Goal: Information Seeking & Learning: Learn about a topic

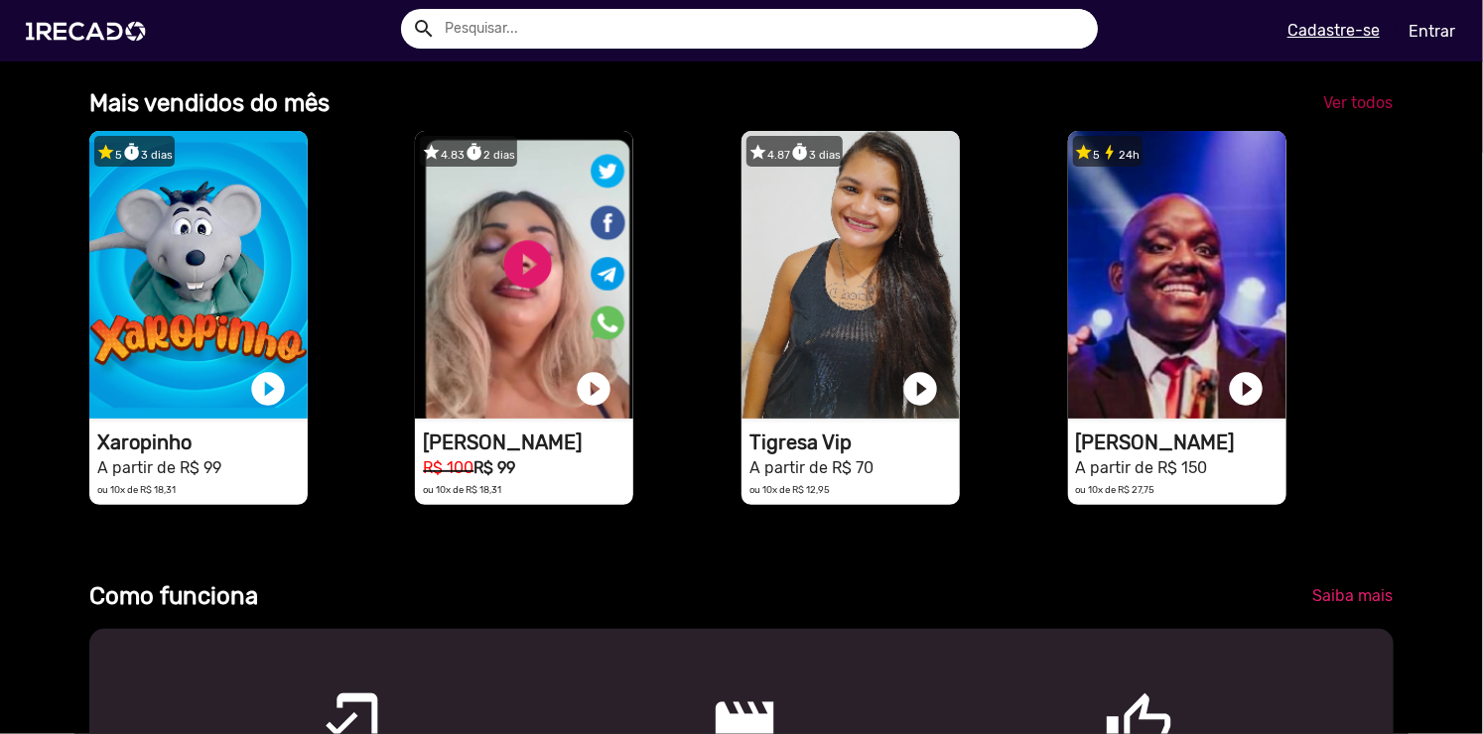
scroll to position [0, 2937]
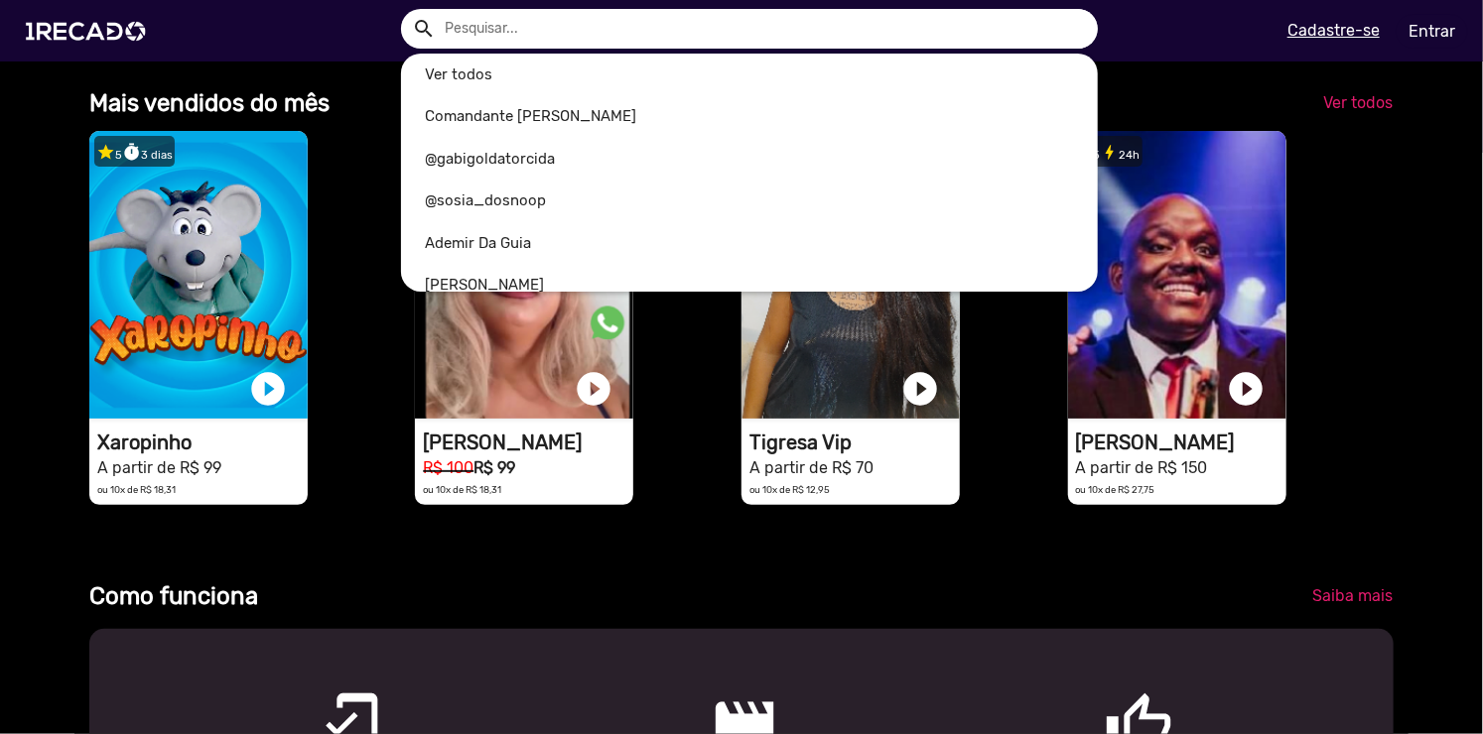
click at [911, 13] on input "text" at bounding box center [764, 29] width 667 height 40
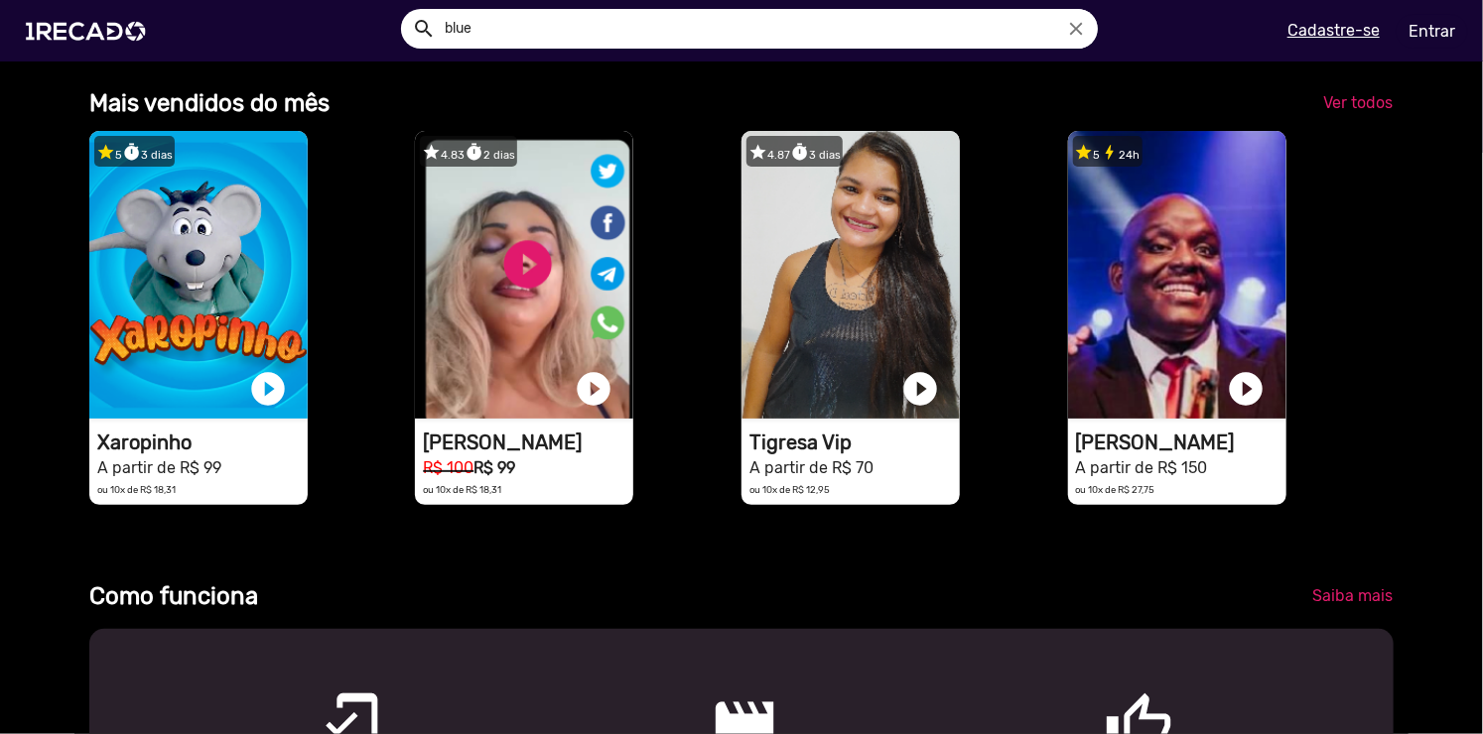
scroll to position [0, 0]
type input "bluezão"
click at [406, 10] on button "search" at bounding box center [423, 27] width 35 height 35
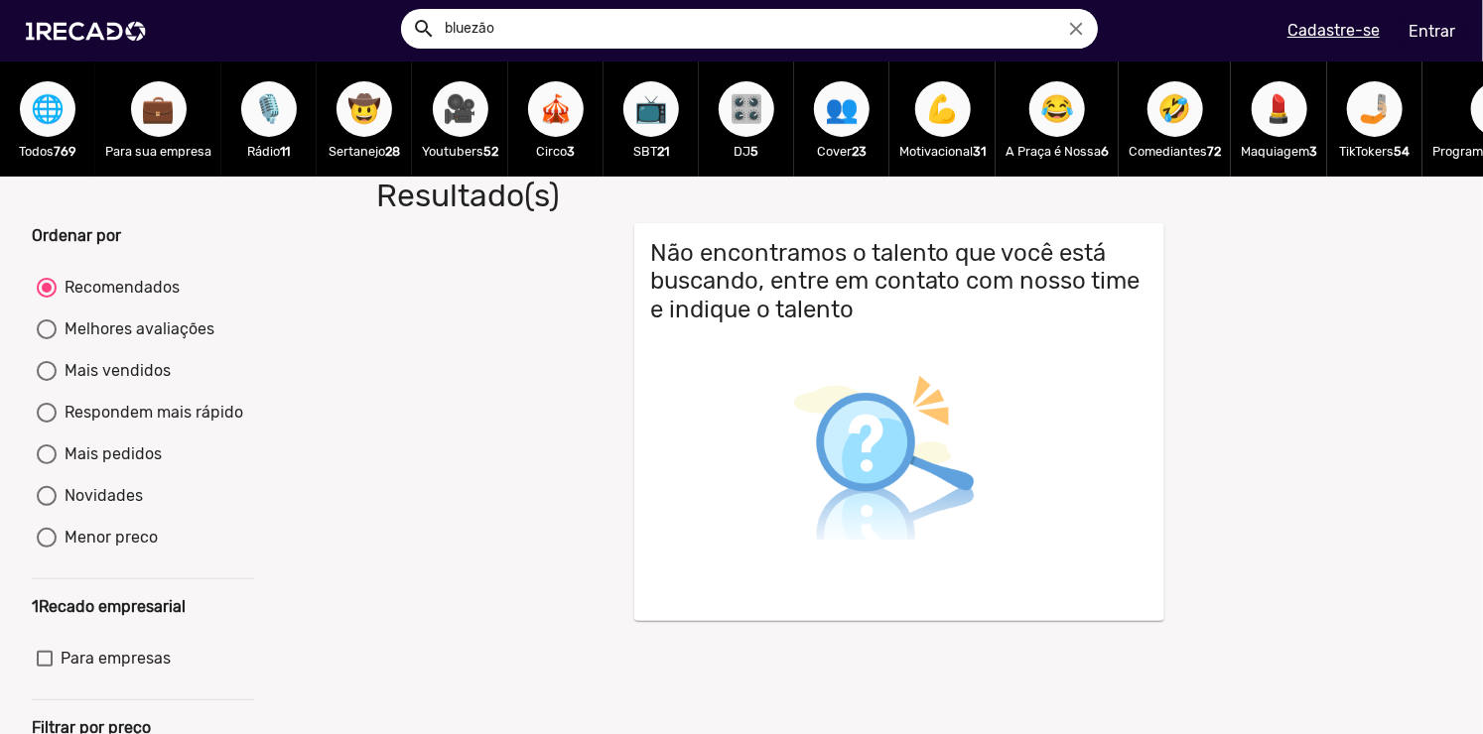
drag, startPoint x: 482, startPoint y: 127, endPoint x: 472, endPoint y: 118, distance: 13.4
click at [472, 118] on div "🎥 Youtubers 52" at bounding box center [460, 119] width 96 height 115
click at [472, 118] on span "🎥" at bounding box center [461, 109] width 34 height 56
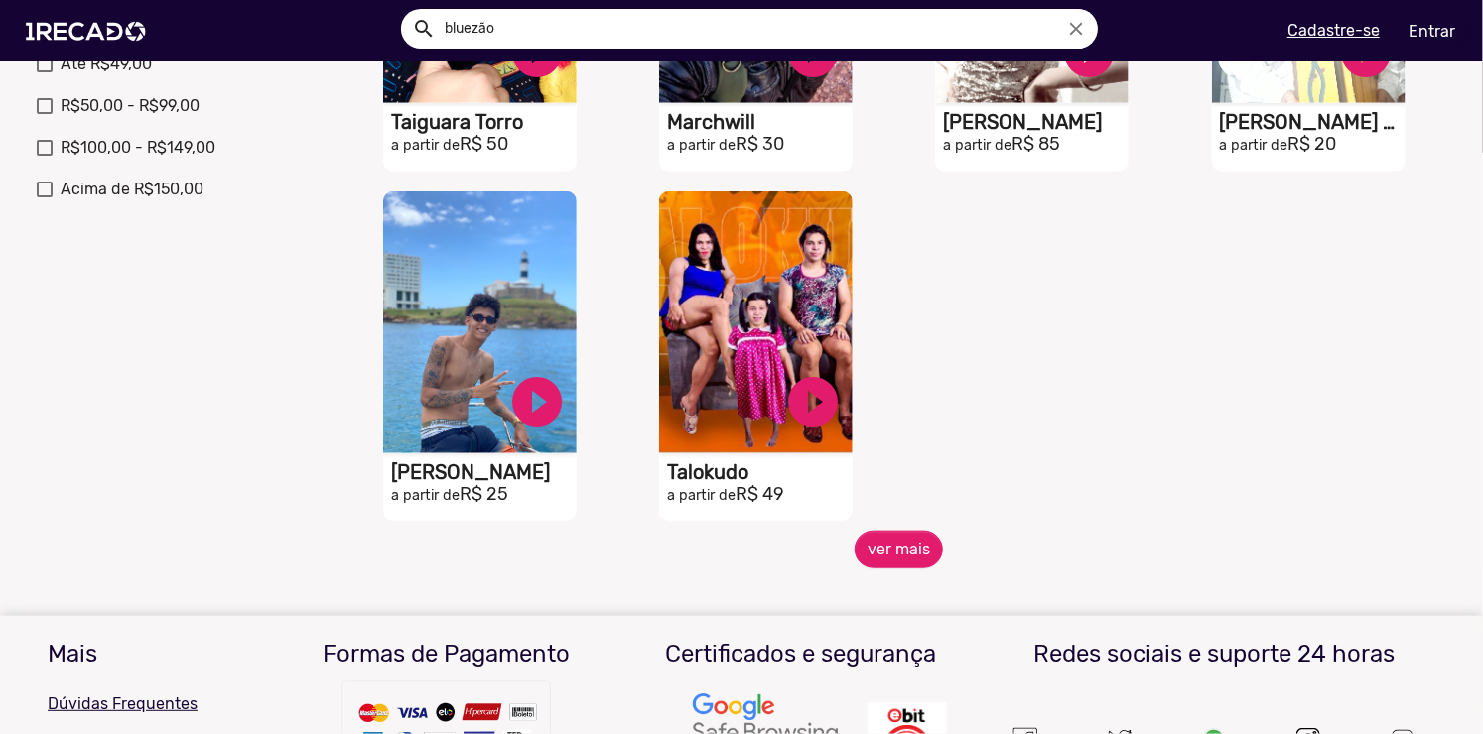
scroll to position [758, 0]
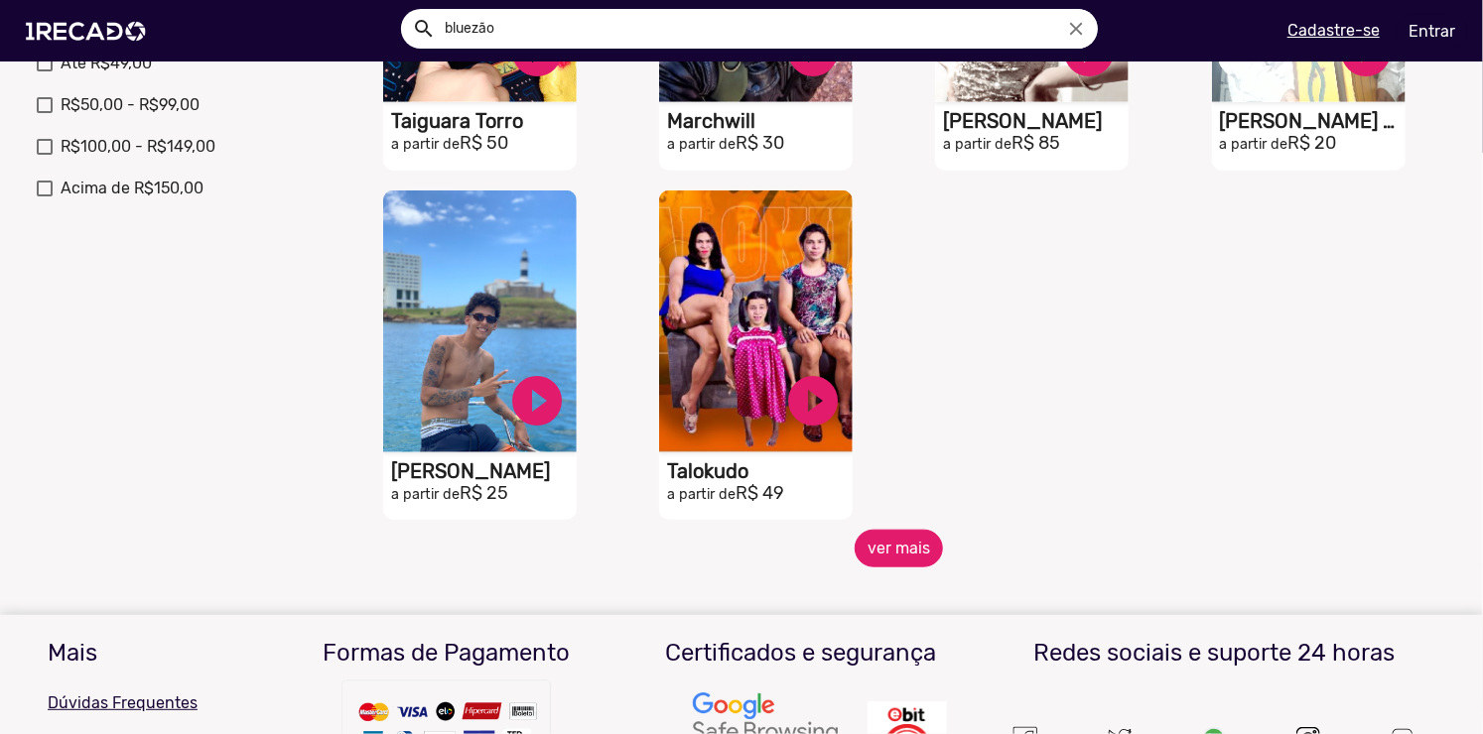
click at [876, 552] on button "ver mais" at bounding box center [898, 549] width 88 height 38
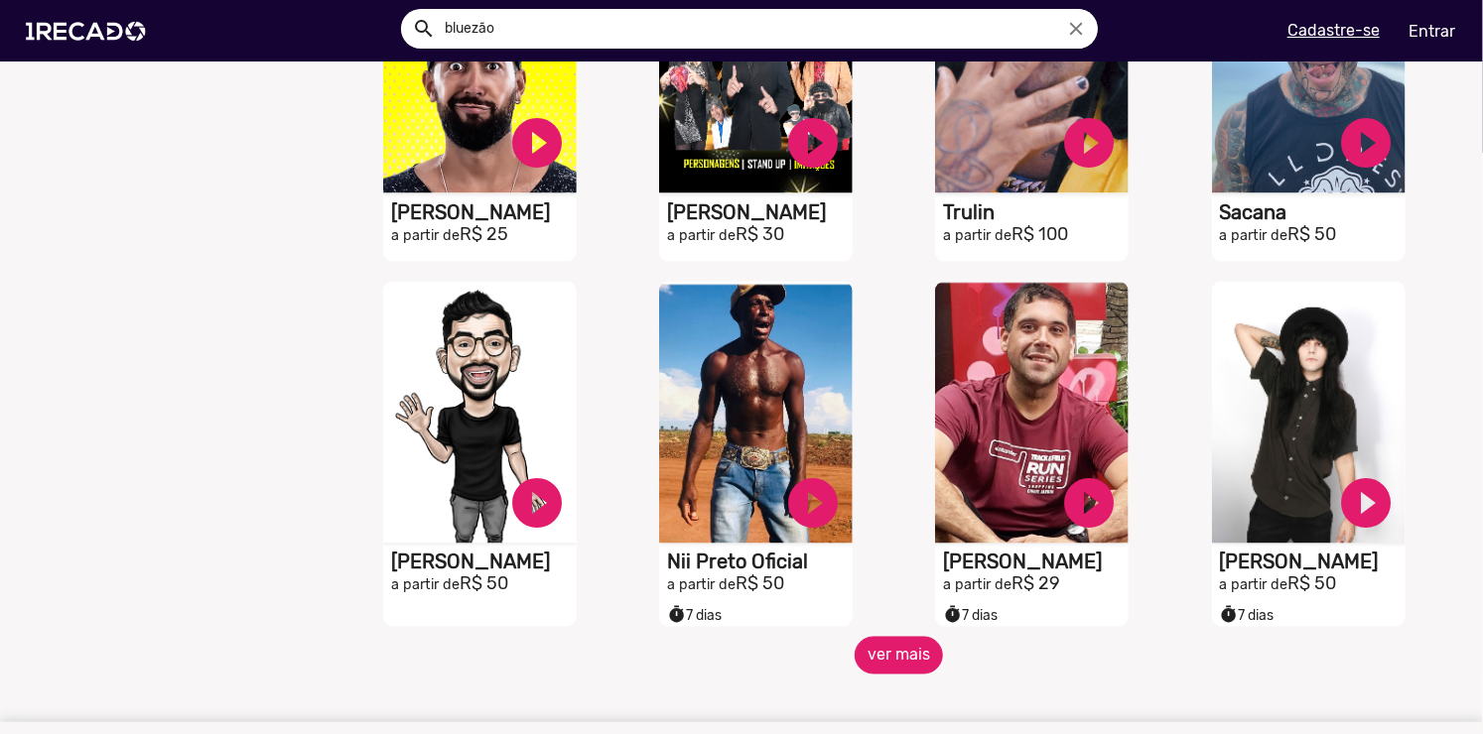
scroll to position [1367, 0]
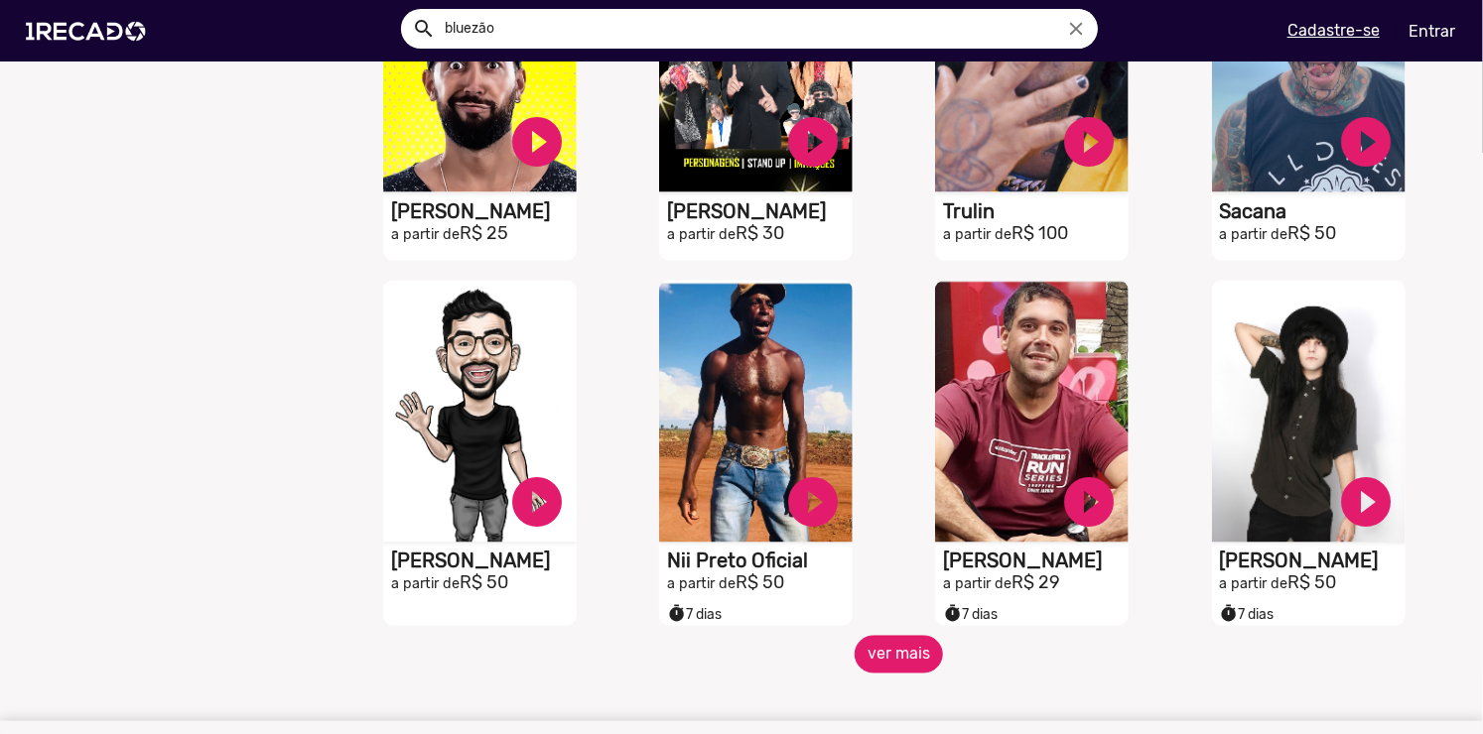
click at [891, 673] on button "ver mais" at bounding box center [898, 655] width 88 height 38
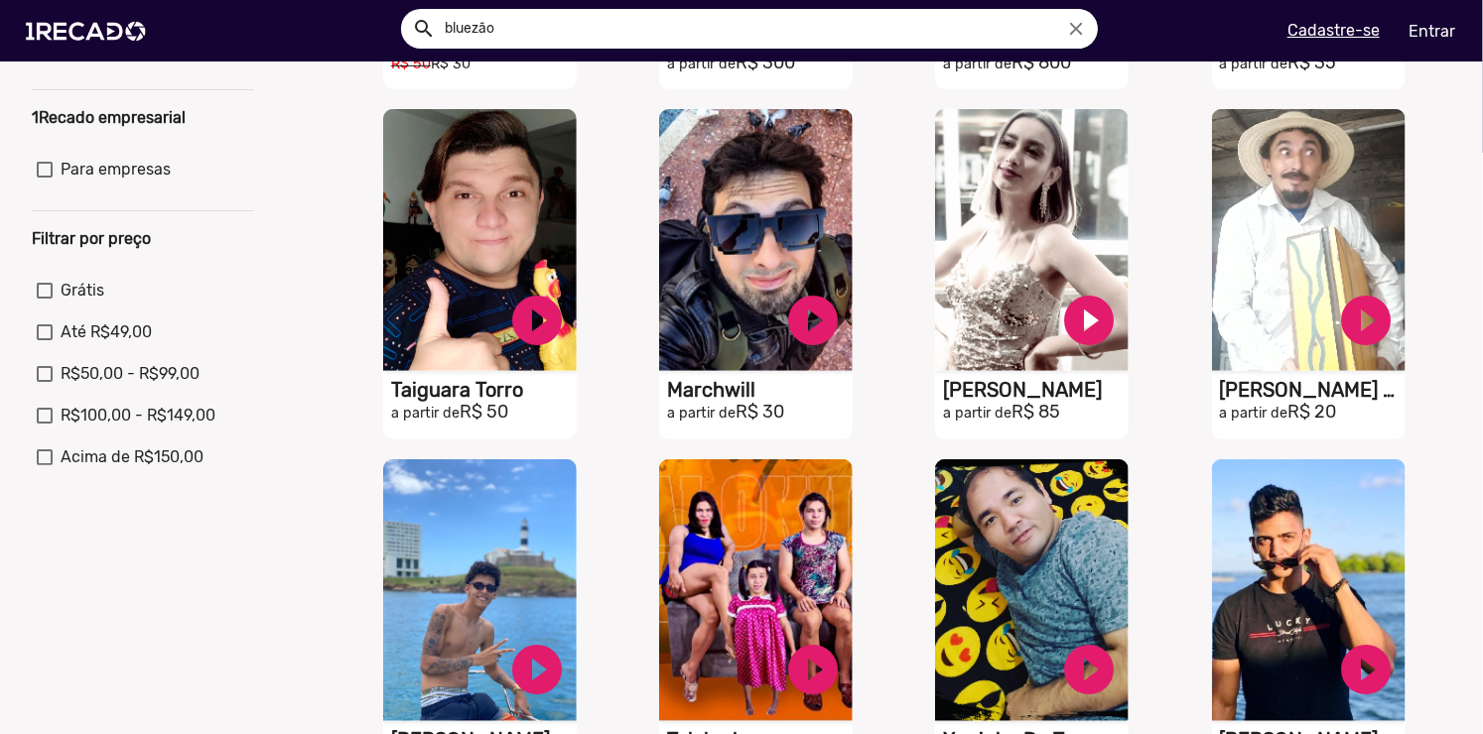
scroll to position [0, 0]
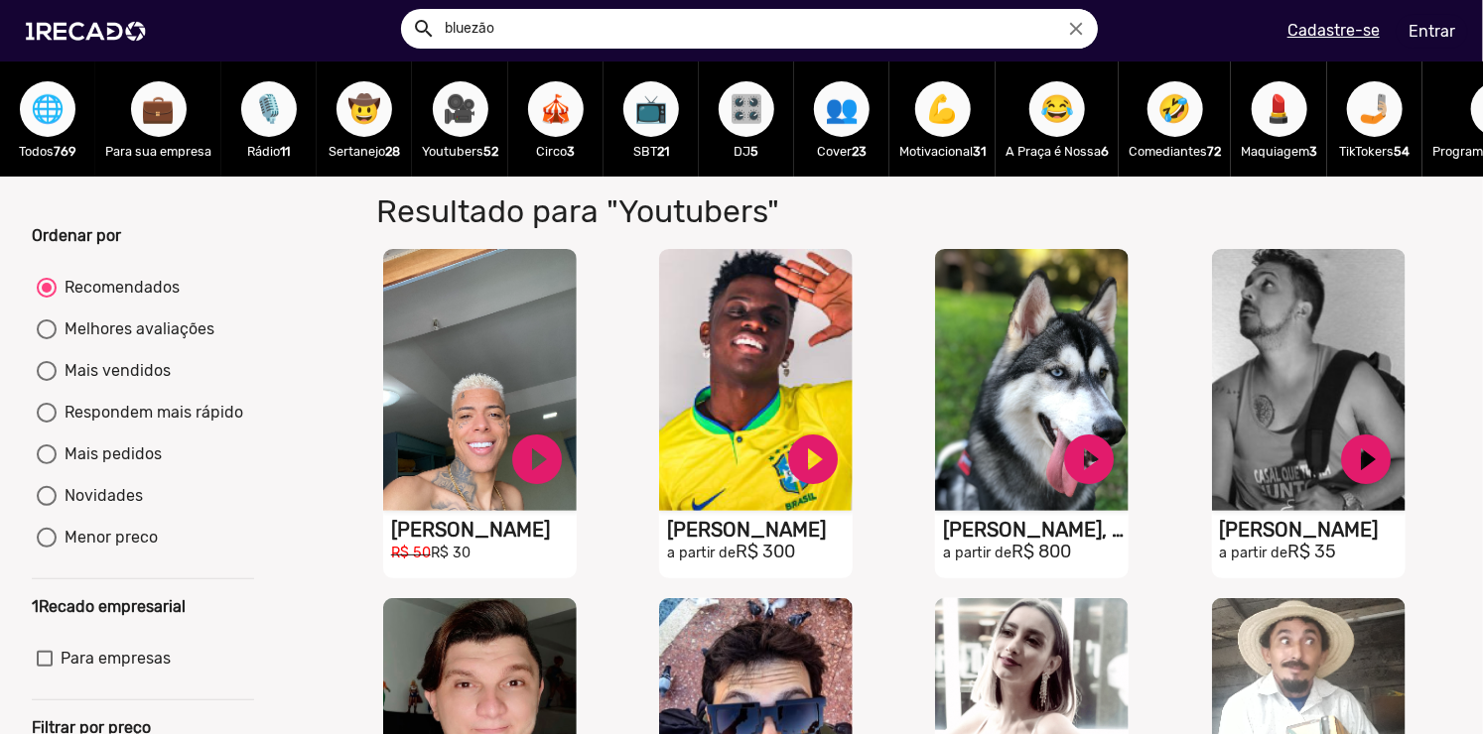
click at [32, 115] on span "🌐" at bounding box center [48, 109] width 34 height 56
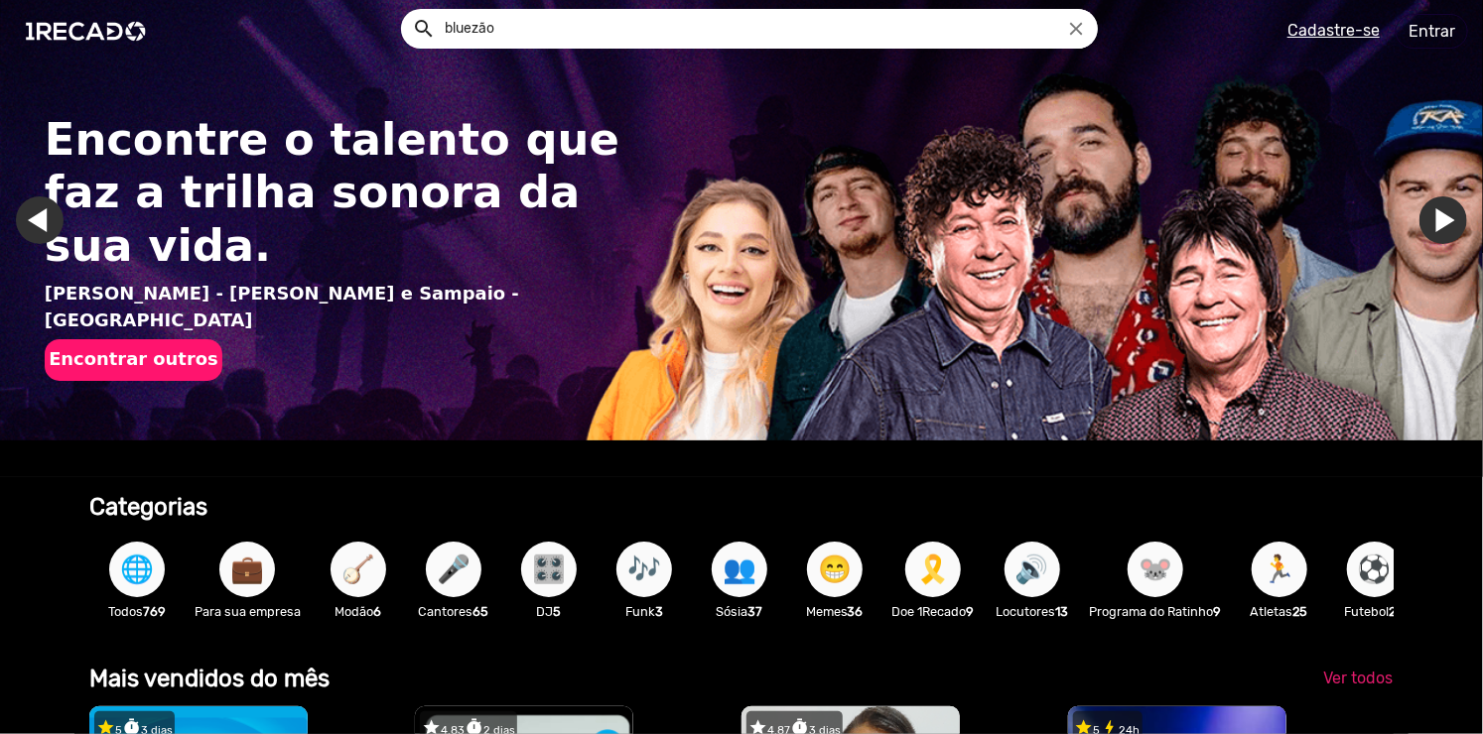
scroll to position [522, 0]
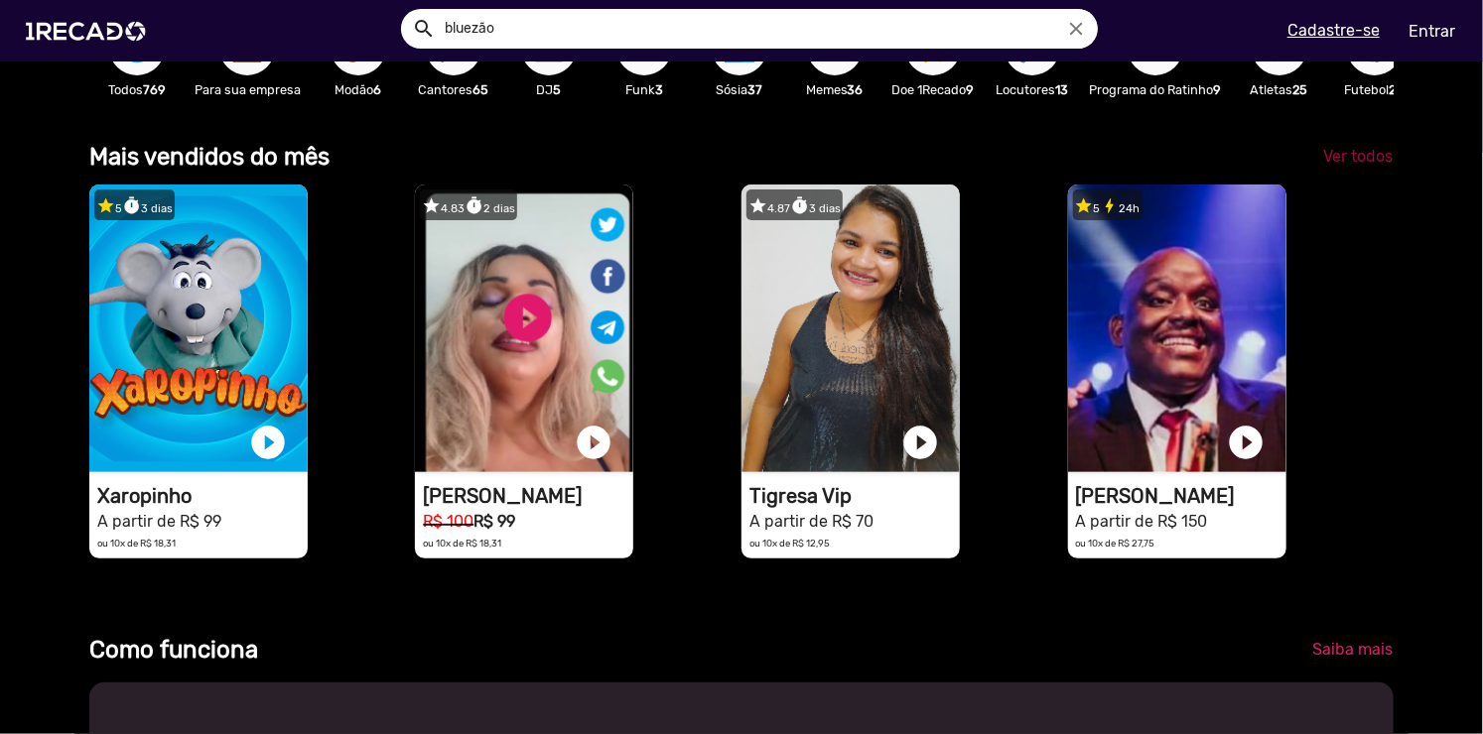
click at [1367, 166] on span "Ver todos" at bounding box center [1357, 156] width 69 height 19
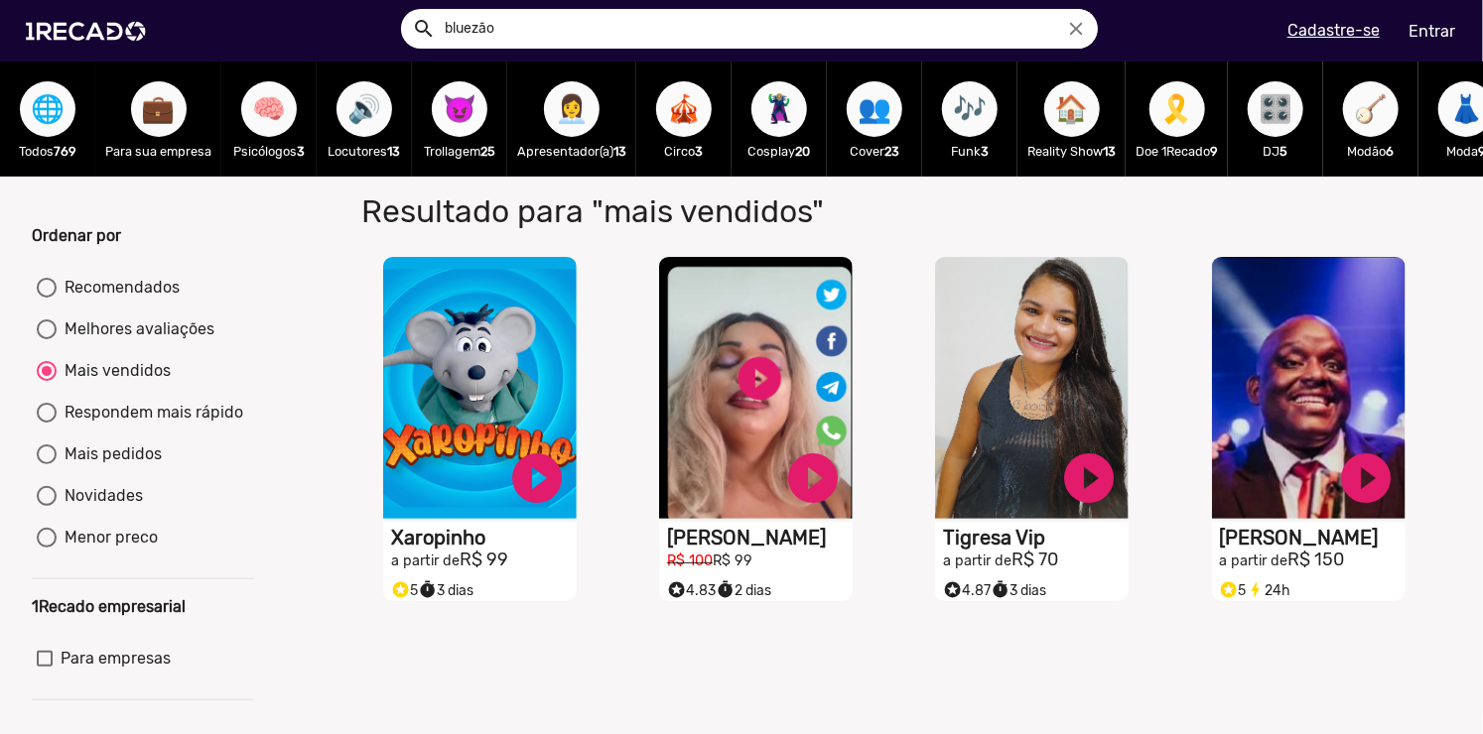
click at [463, 111] on span "😈" at bounding box center [460, 109] width 34 height 56
radio input "true"
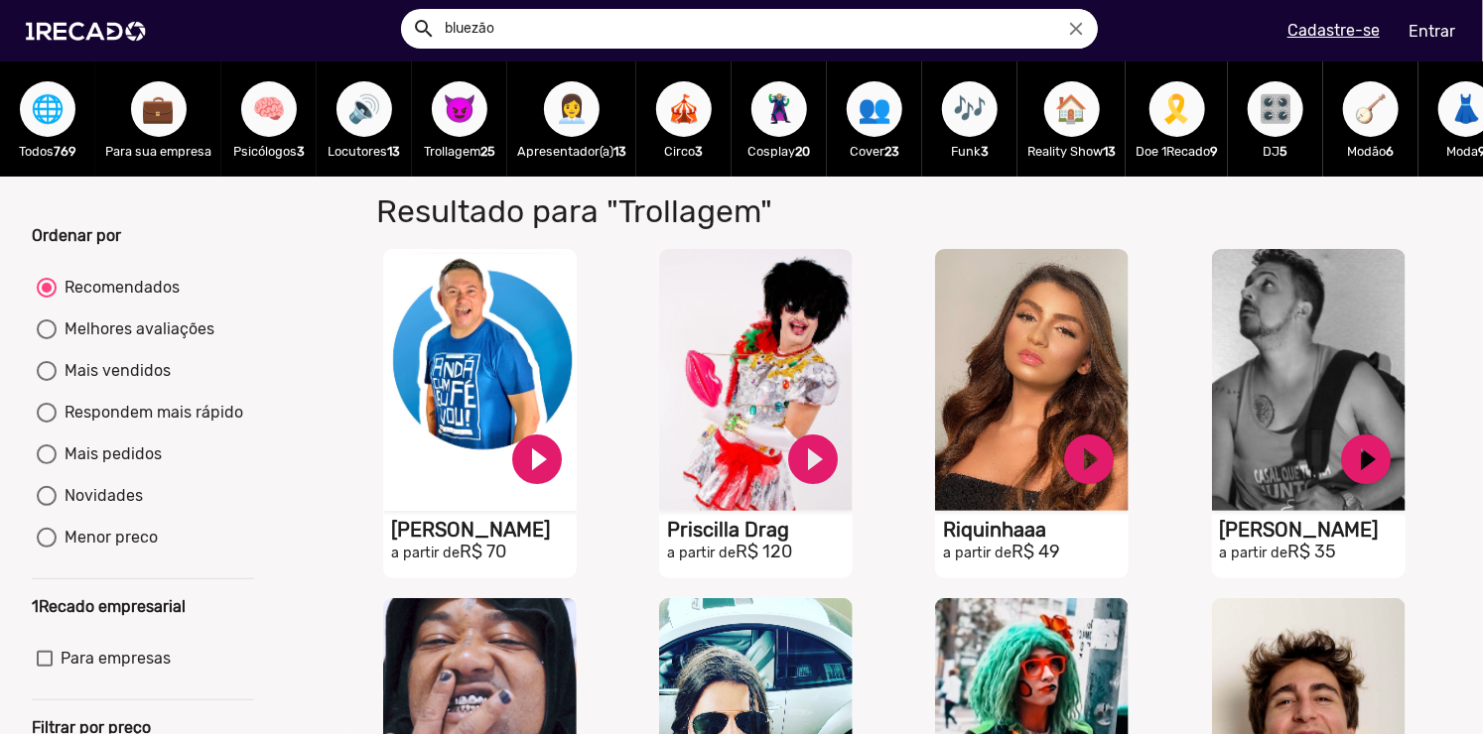
click at [1089, 116] on span "🏠" at bounding box center [1072, 109] width 34 height 56
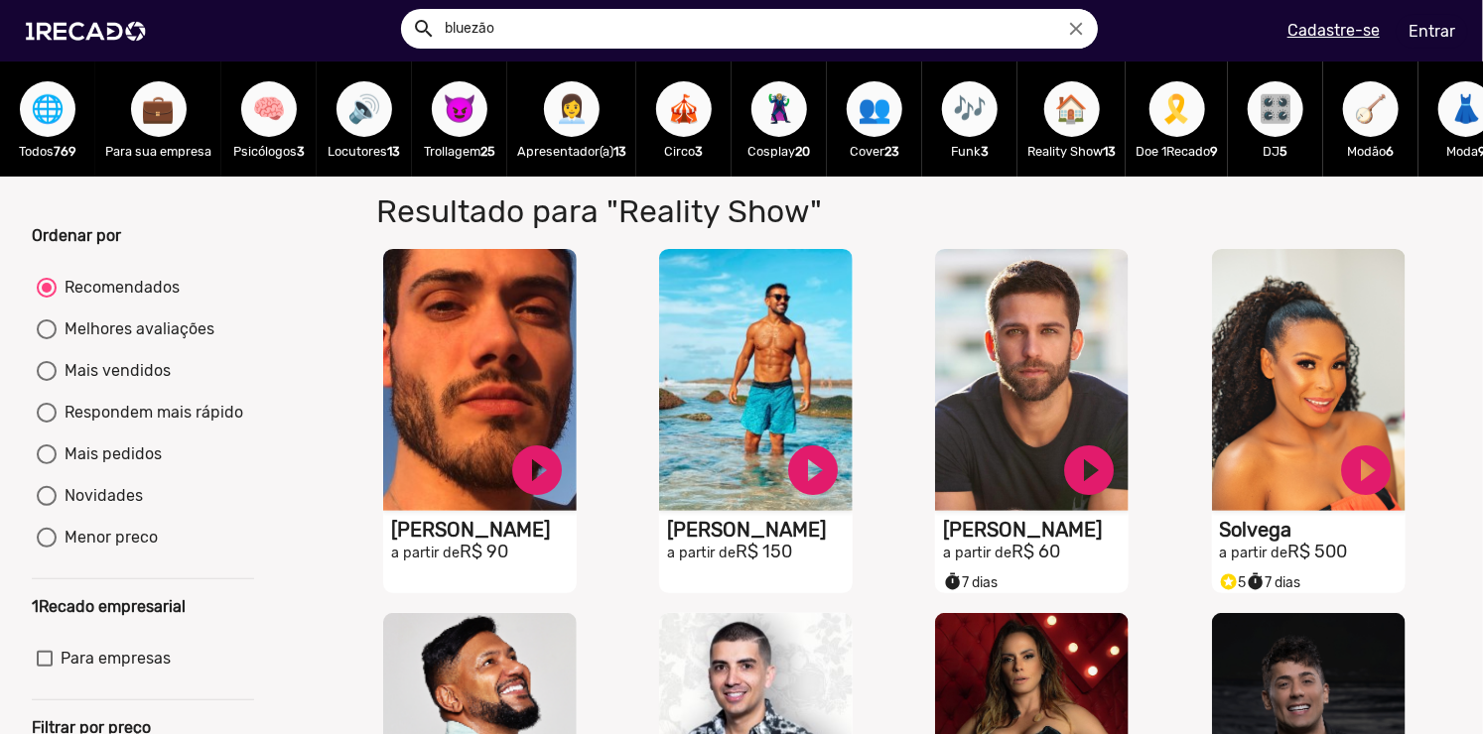
click at [974, 103] on span "🎶" at bounding box center [970, 109] width 34 height 56
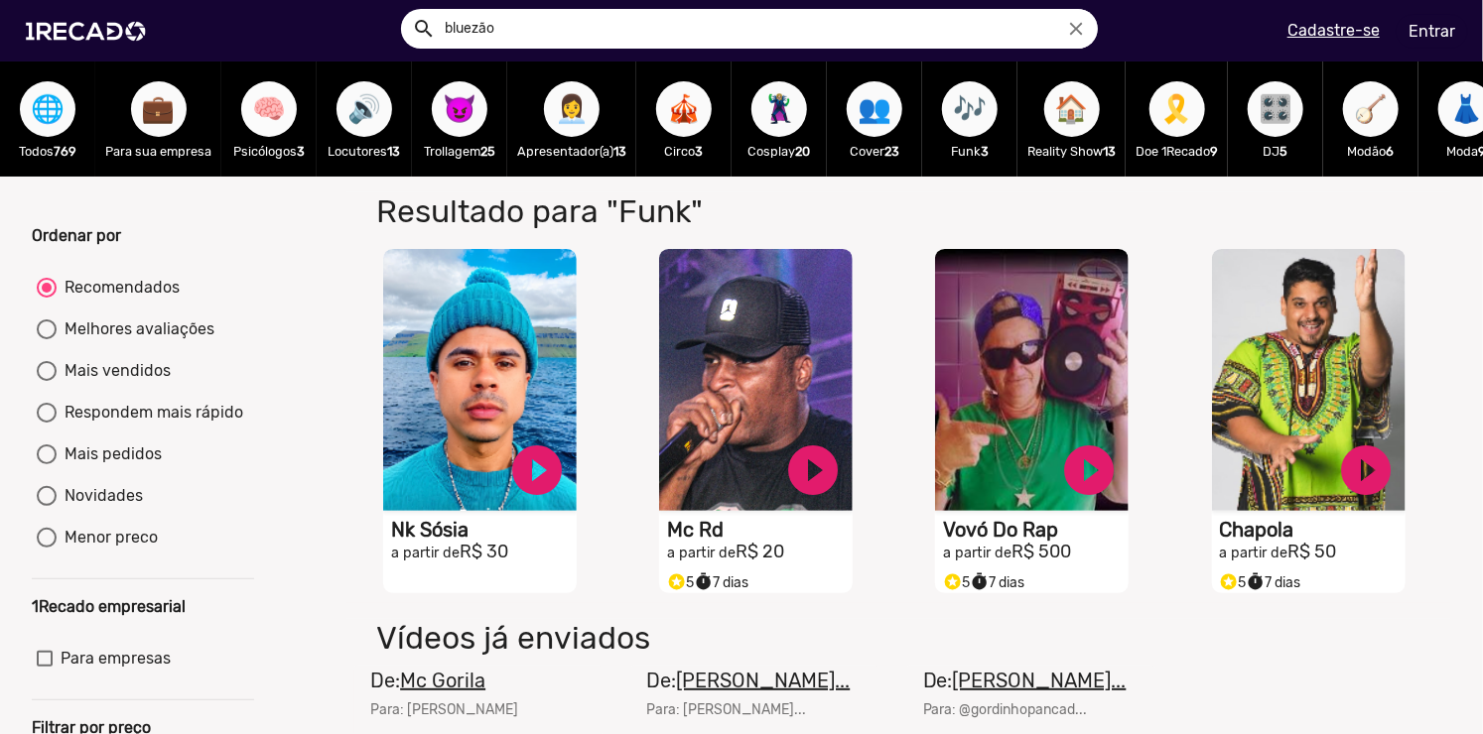
click at [255, 87] on span "🧠" at bounding box center [269, 109] width 34 height 56
